Goal: Book appointment/travel/reservation

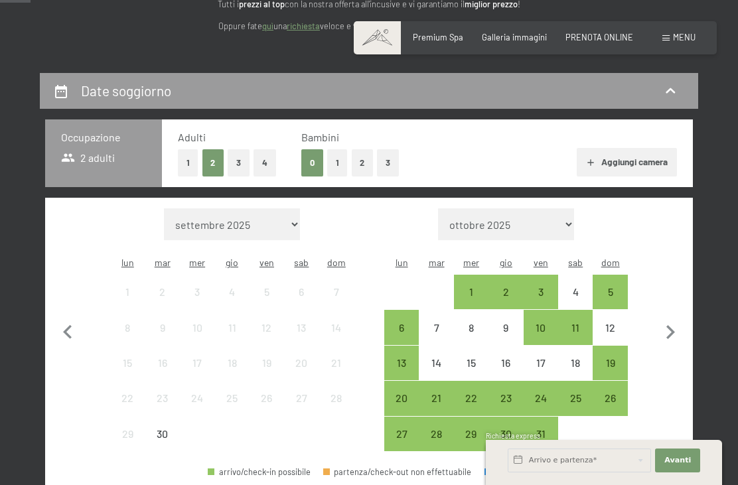
click at [676, 324] on icon "button" at bounding box center [670, 332] width 28 height 28
select select "[DATE]"
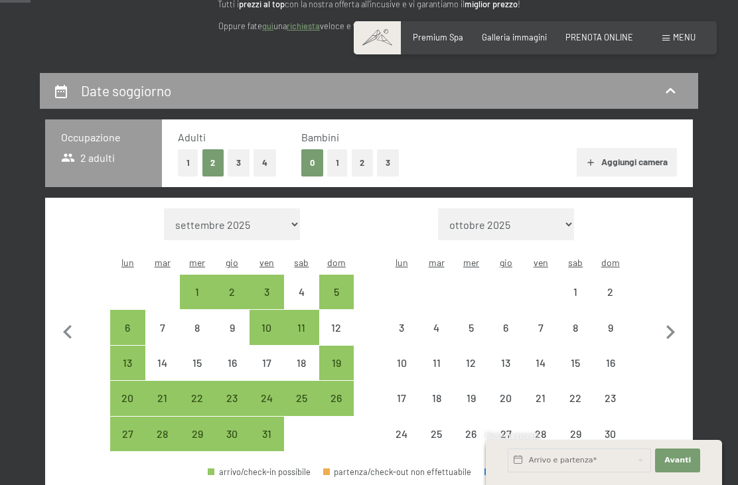
select select "[DATE]"
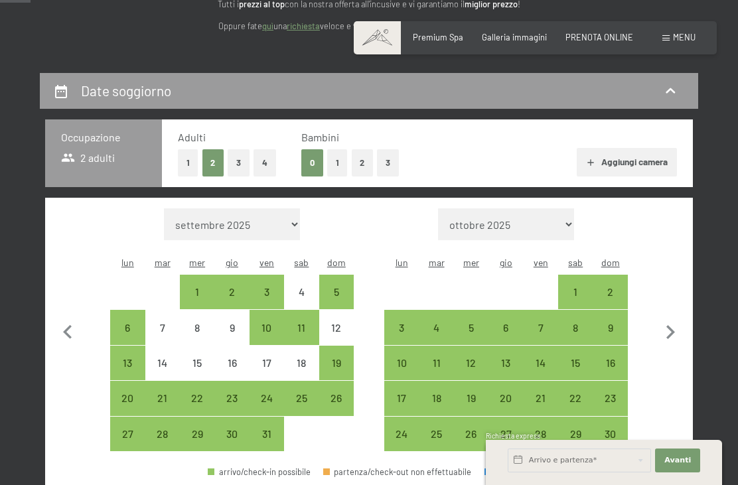
click at [411, 322] on div "3" at bounding box center [401, 338] width 32 height 32
select select "[DATE]"
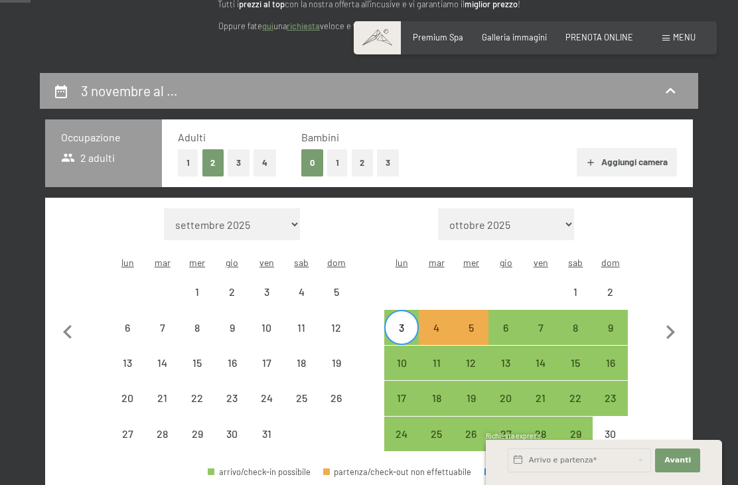
click at [515, 322] on div "6" at bounding box center [506, 338] width 32 height 32
select select "[DATE]"
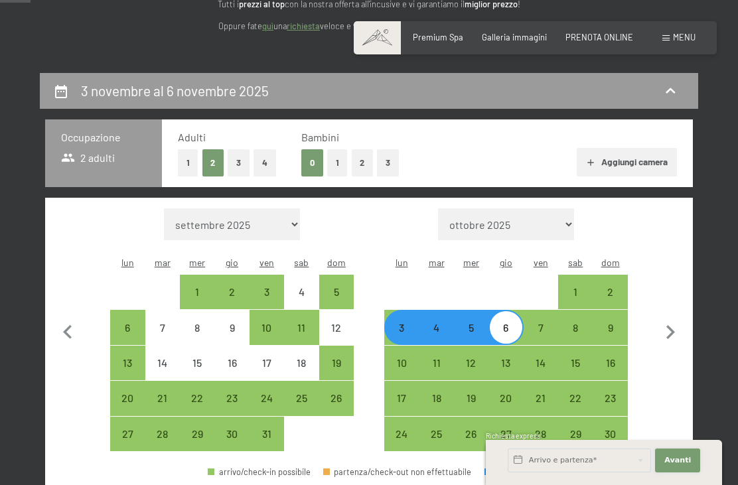
click at [693, 472] on button "Avanti Nascondere i campi dell'indirizzo" at bounding box center [677, 460] width 45 height 24
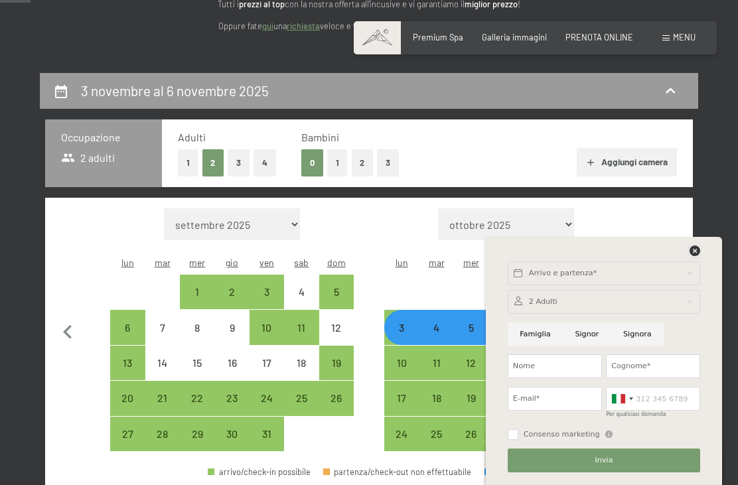
click at [692, 256] on icon at bounding box center [694, 250] width 11 height 11
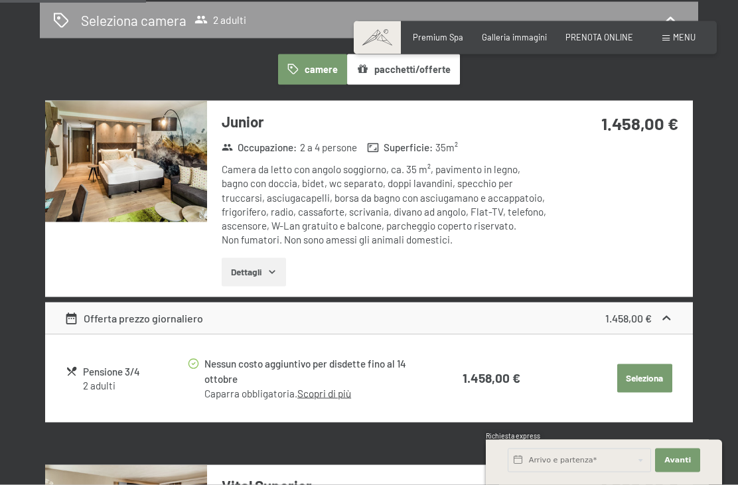
scroll to position [718, 0]
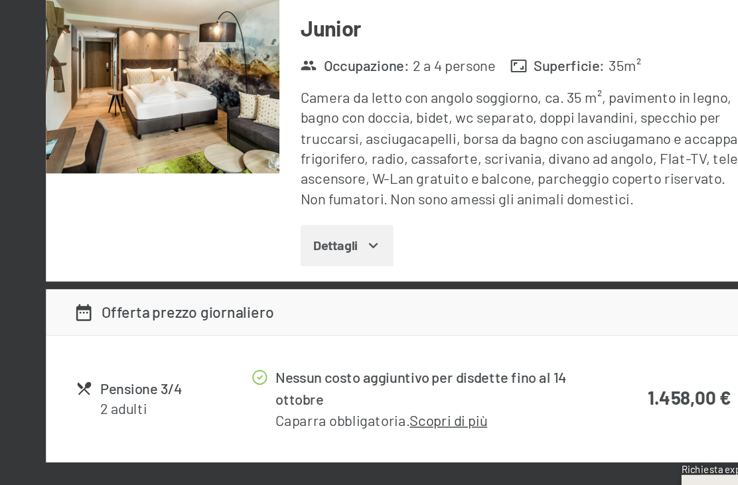
click at [162, 109] on img at bounding box center [126, 169] width 162 height 121
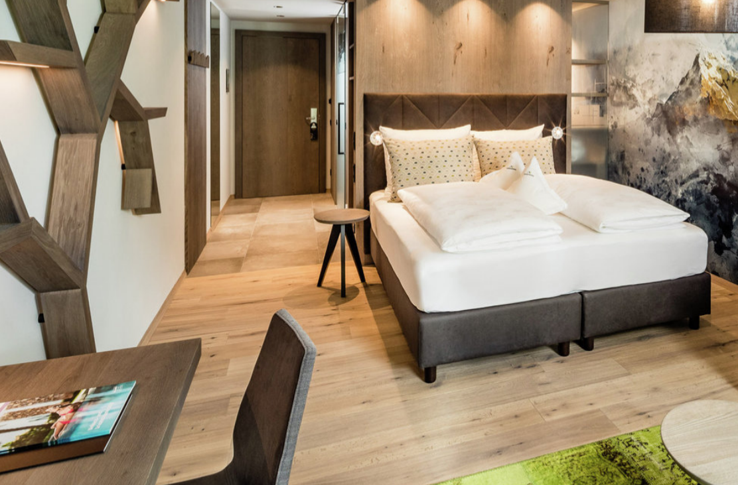
click at [25, 25] on img at bounding box center [369, 243] width 738 height 436
click at [19, 25] on img at bounding box center [369, 243] width 738 height 436
click at [484, 33] on img at bounding box center [369, 243] width 738 height 436
click at [464, 48] on img at bounding box center [369, 243] width 738 height 436
